Goal: Task Accomplishment & Management: Manage account settings

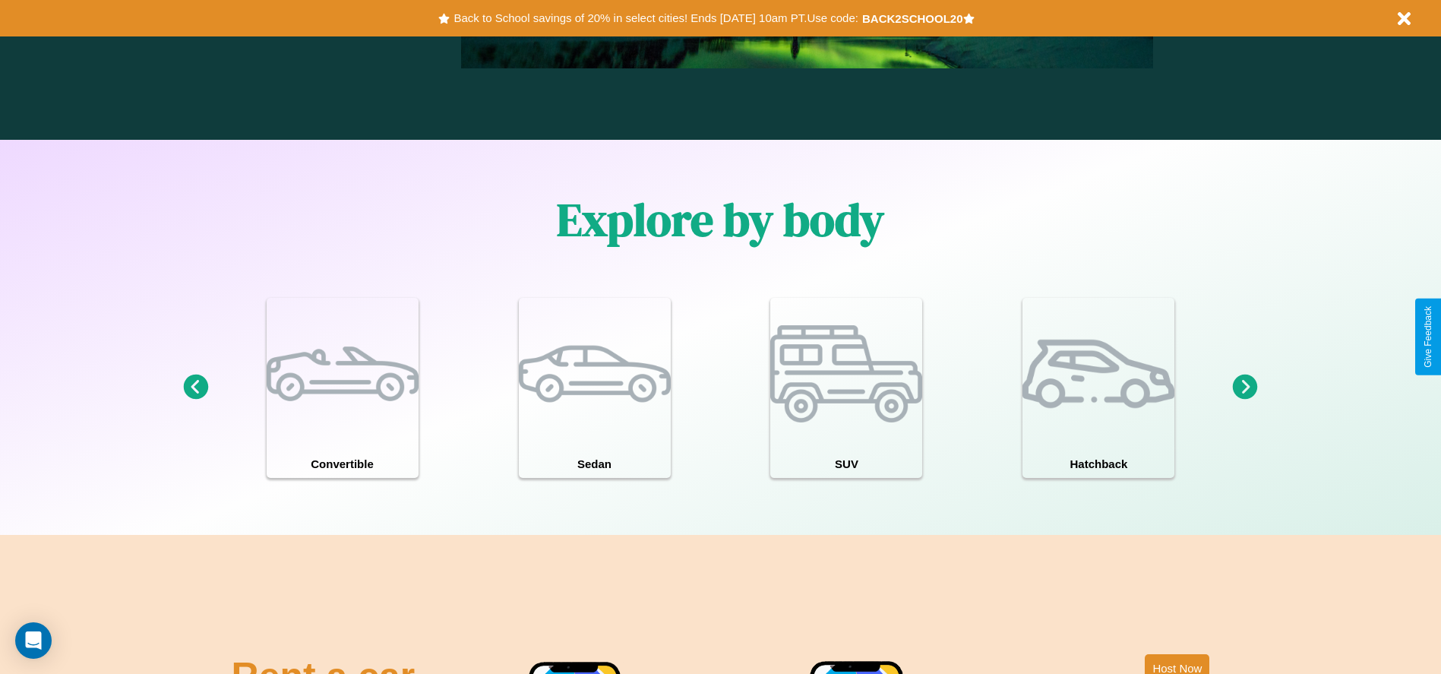
scroll to position [1326, 0]
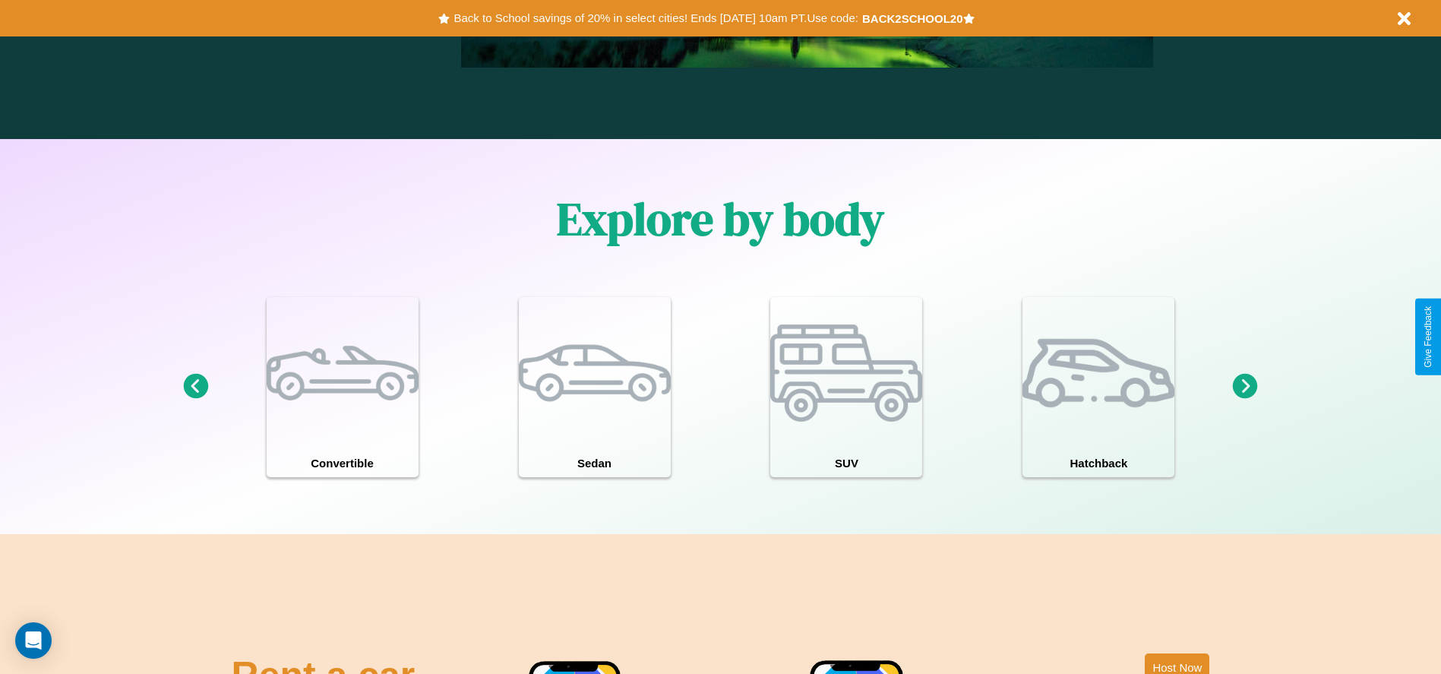
click at [1245, 387] on icon at bounding box center [1245, 386] width 25 height 25
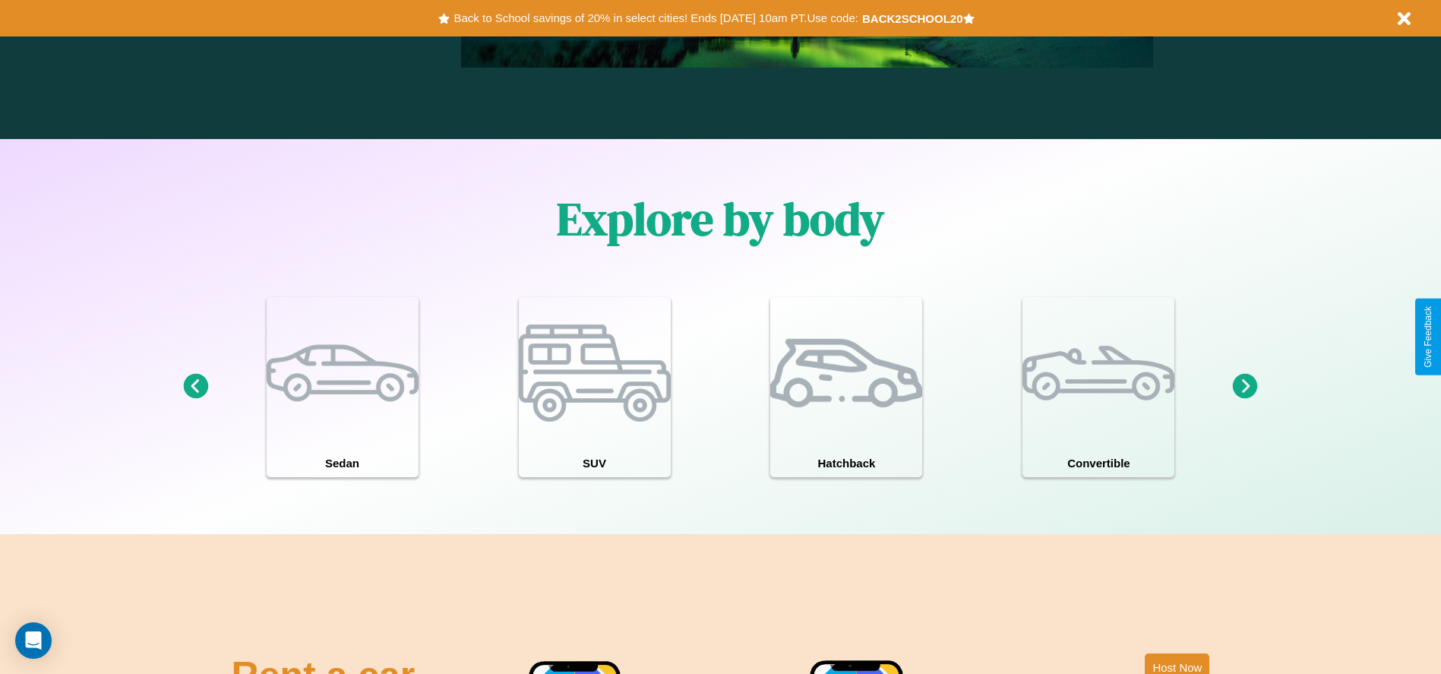
click at [195, 387] on icon at bounding box center [195, 386] width 25 height 25
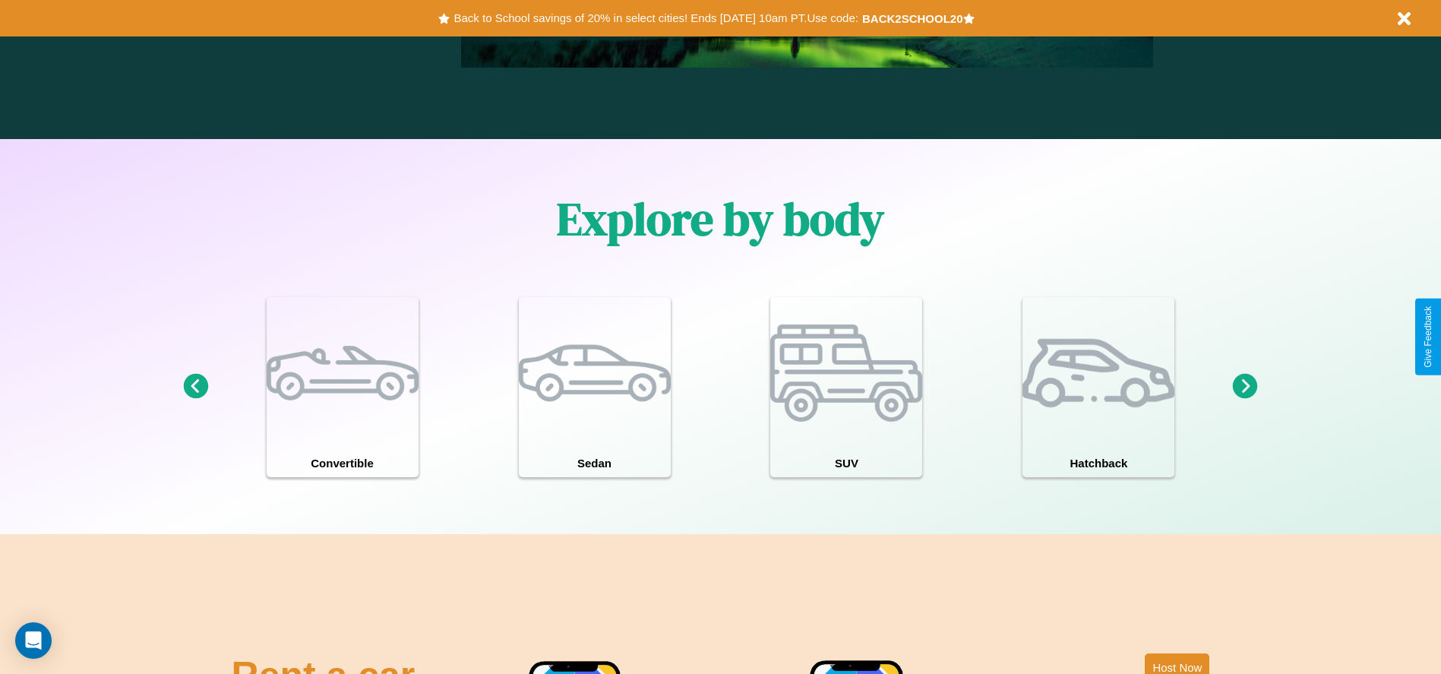
click at [1245, 387] on icon at bounding box center [1245, 386] width 25 height 25
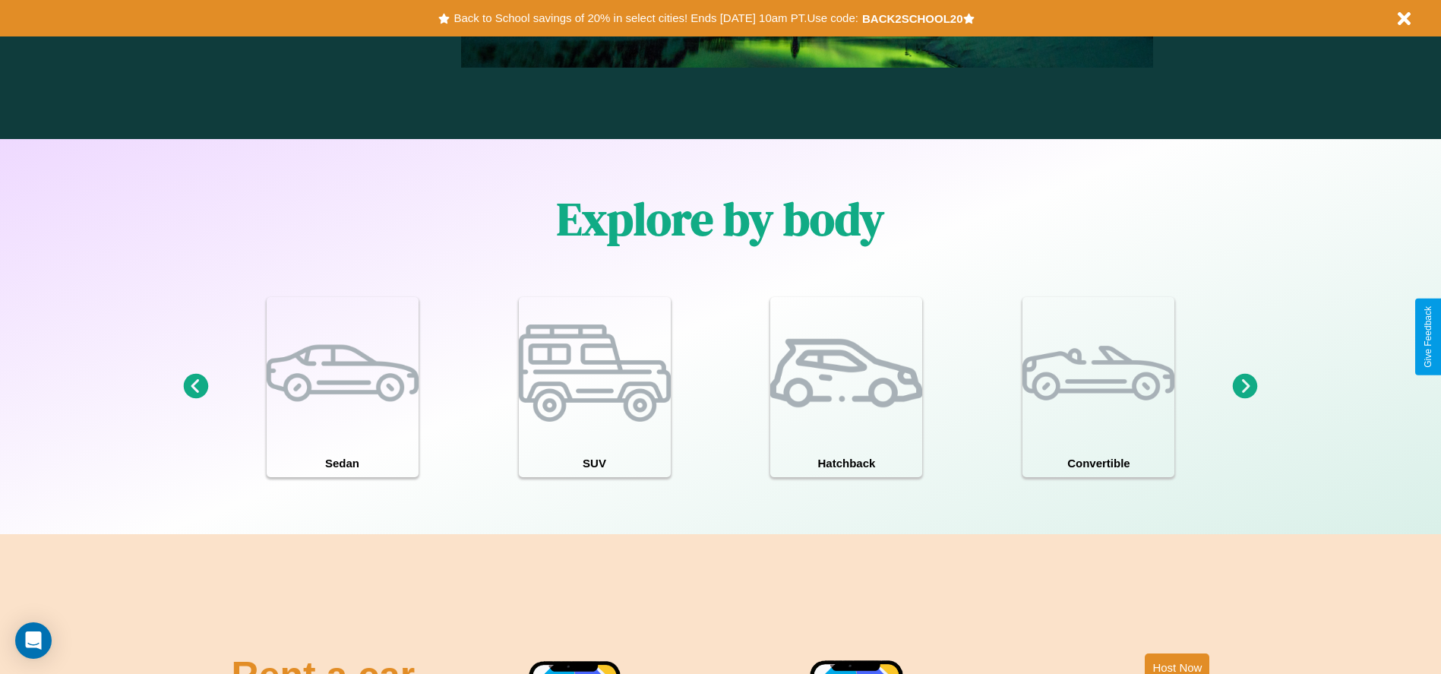
click at [195, 387] on icon at bounding box center [195, 386] width 25 height 25
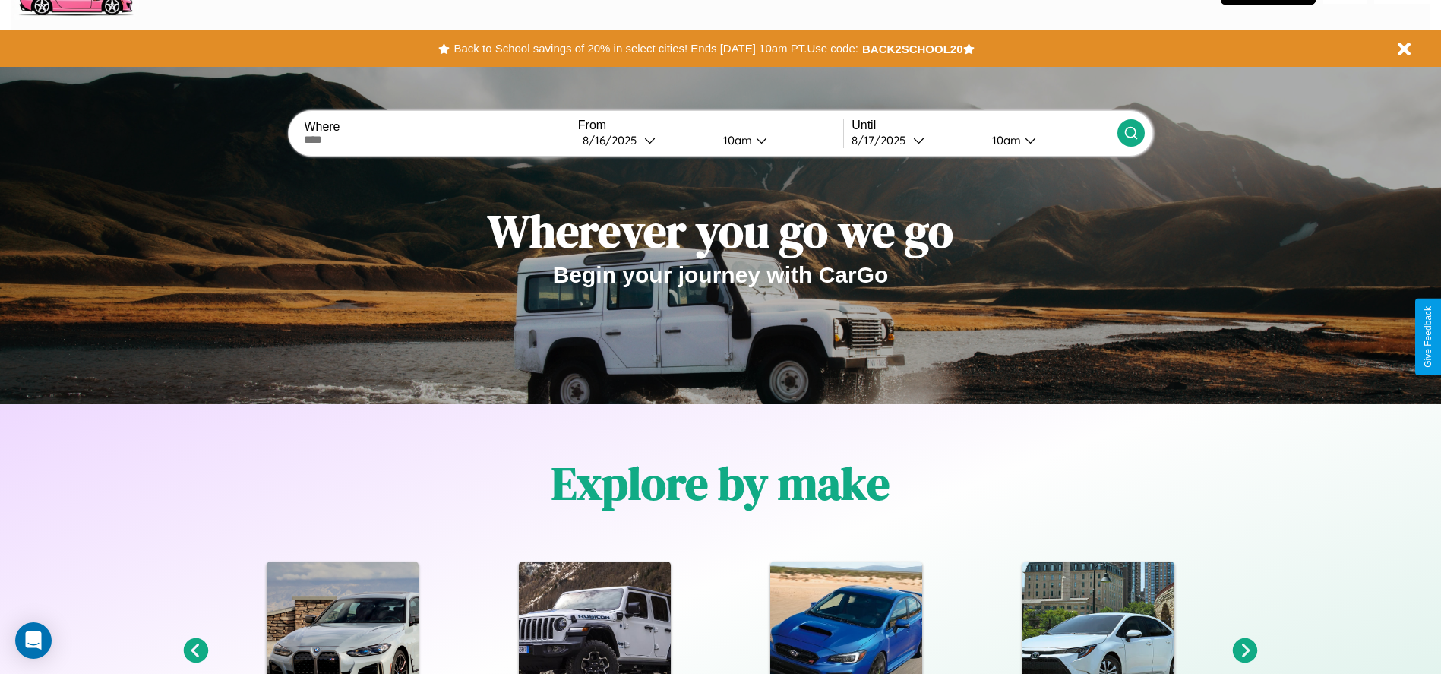
scroll to position [0, 0]
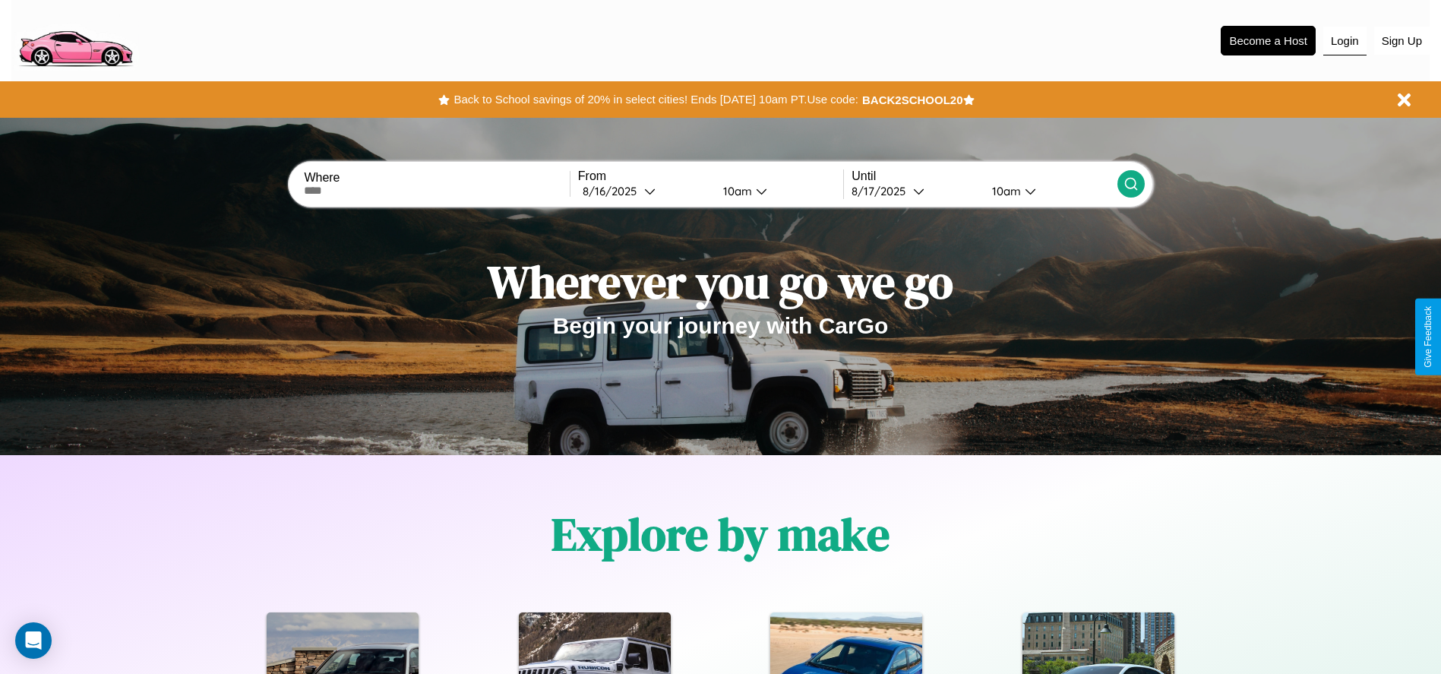
click at [1345, 40] on button "Login" at bounding box center [1344, 41] width 43 height 29
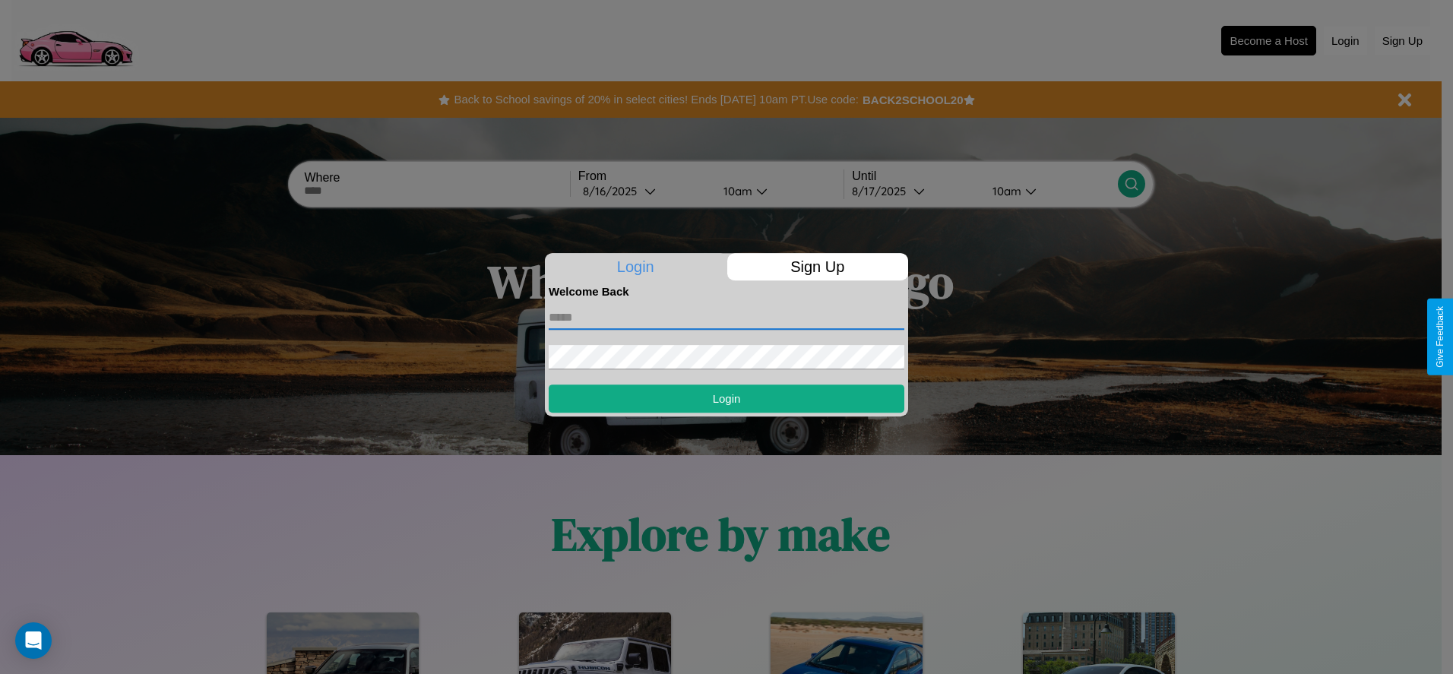
click at [726, 317] on input "text" at bounding box center [727, 317] width 356 height 24
type input "**********"
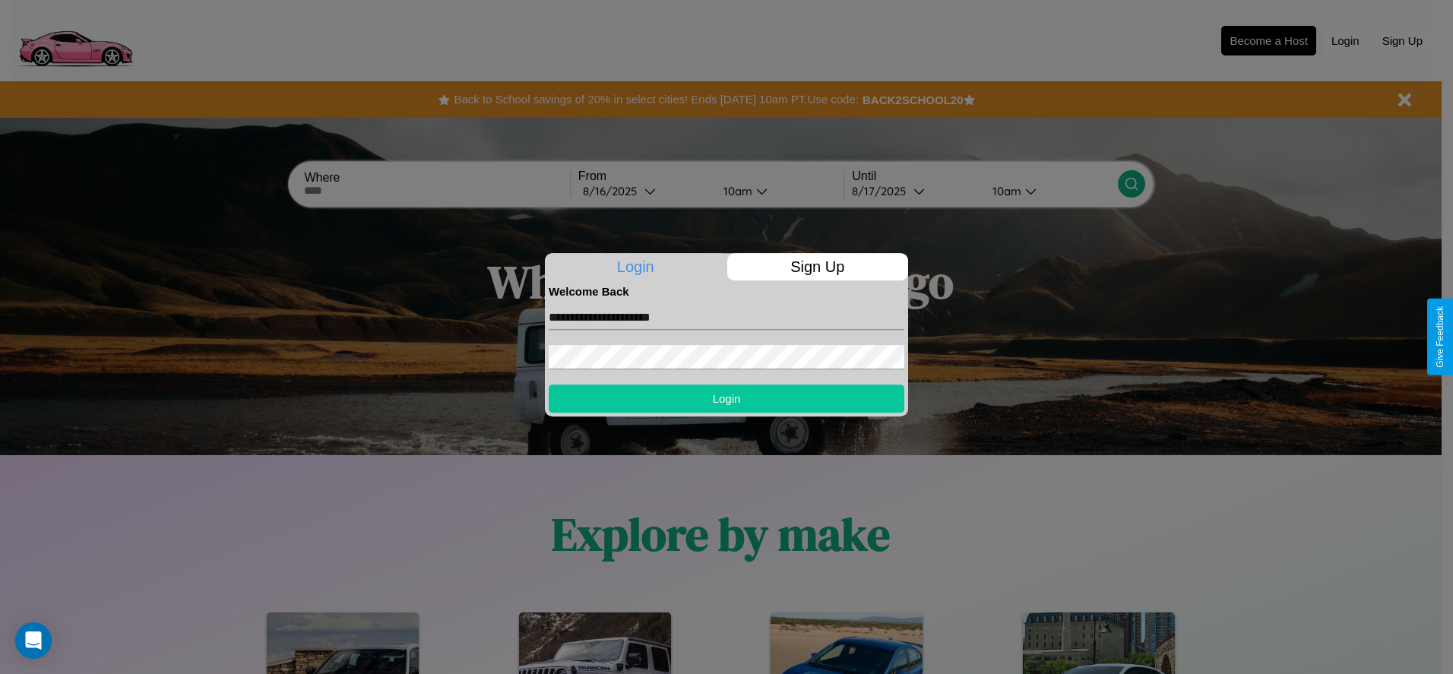
click at [726, 398] on button "Login" at bounding box center [727, 398] width 356 height 28
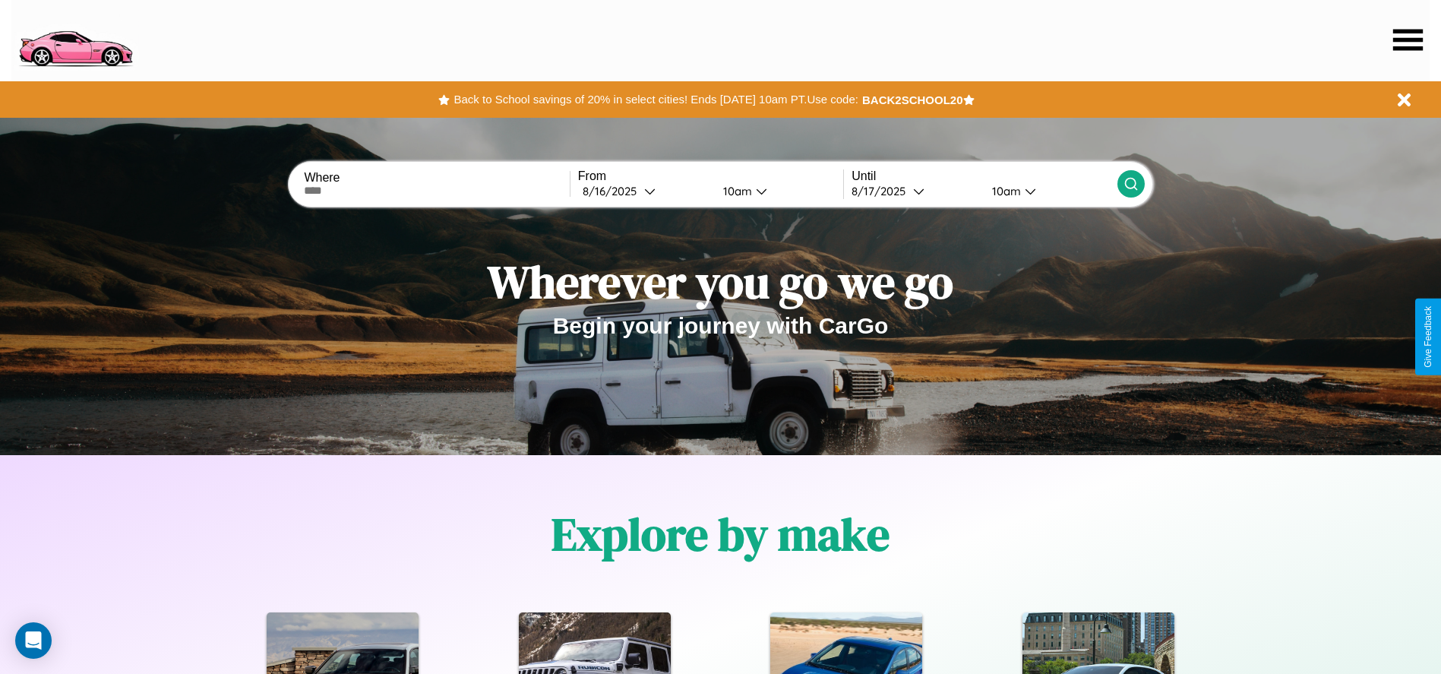
click at [1408, 40] on icon at bounding box center [1408, 39] width 30 height 21
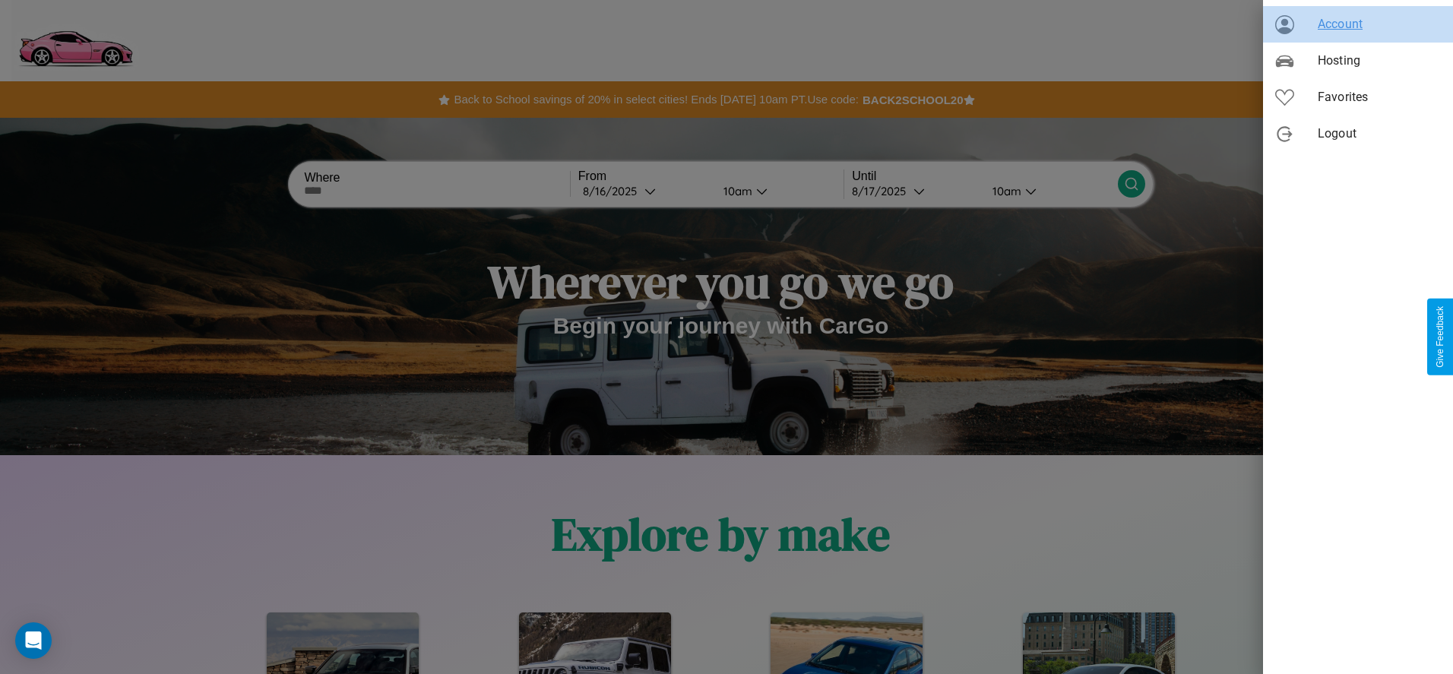
click at [1358, 24] on span "Account" at bounding box center [1378, 24] width 123 height 18
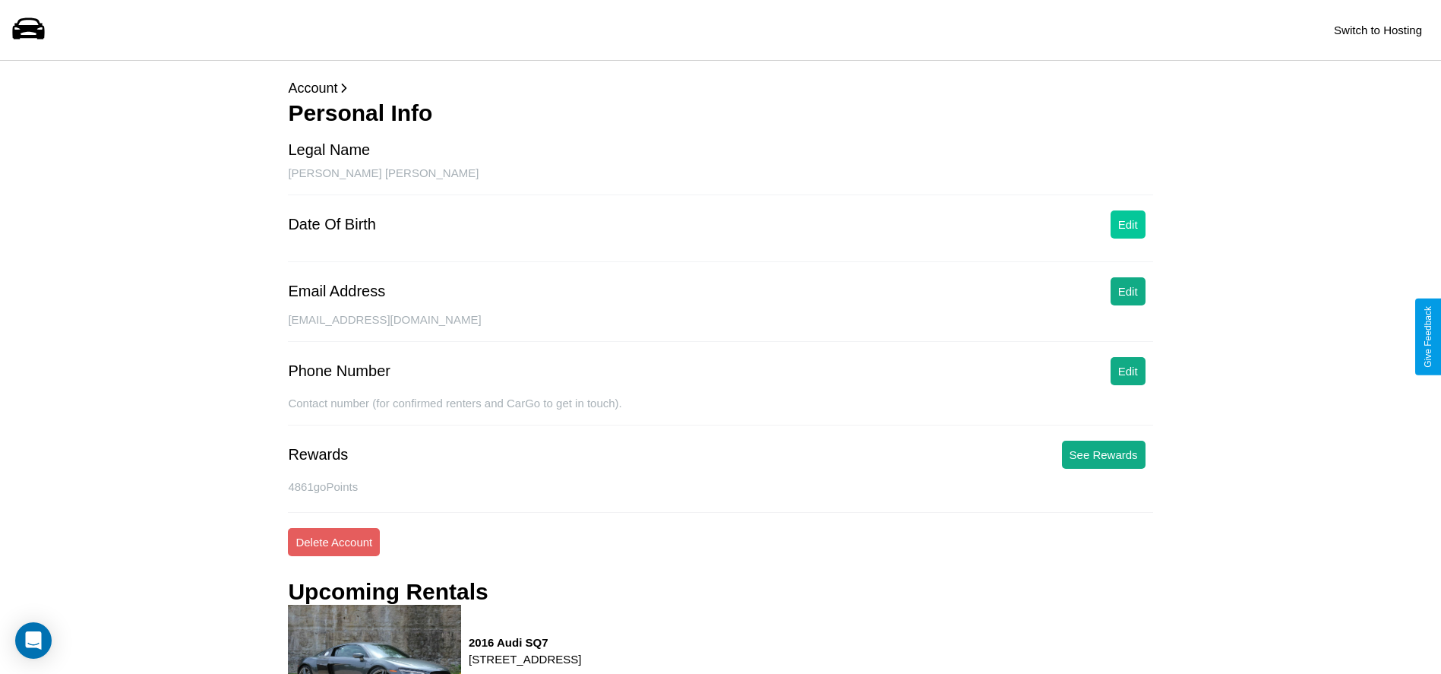
click at [1127, 224] on button "Edit" at bounding box center [1128, 224] width 35 height 28
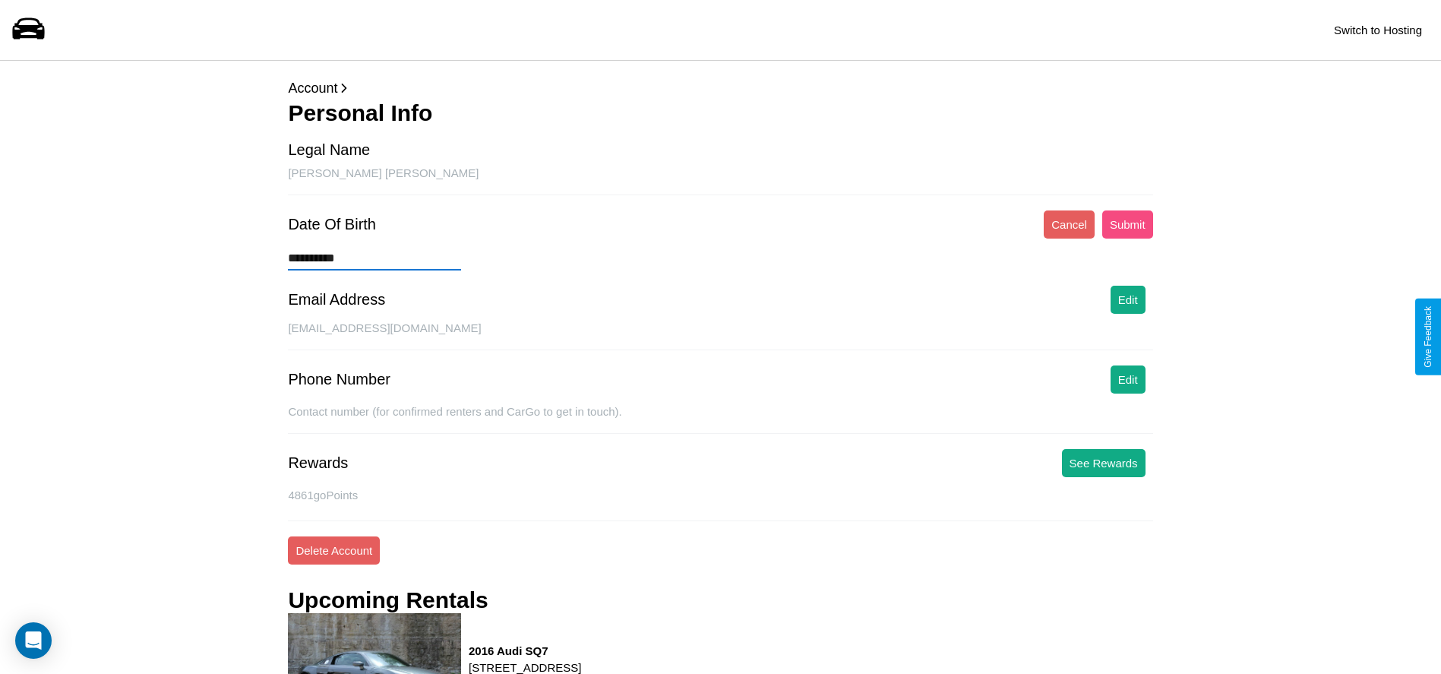
type input "**********"
click at [1127, 224] on button "Submit" at bounding box center [1127, 224] width 51 height 28
